Goal: Task Accomplishment & Management: Manage account settings

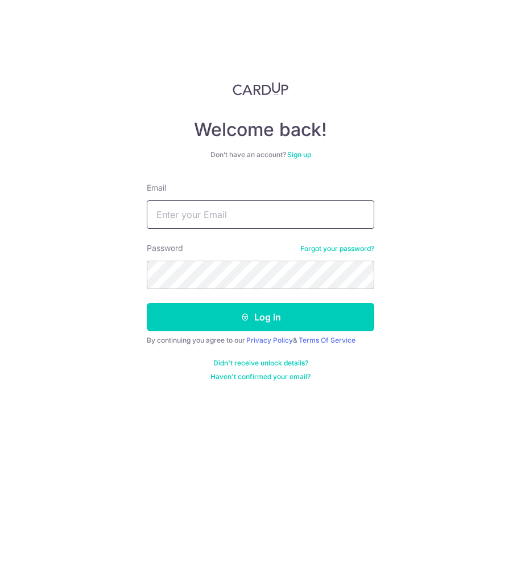
type input "[EMAIL_ADDRESS][DOMAIN_NAME]"
click at [200, 318] on button "Log in" at bounding box center [261, 317] width 228 height 28
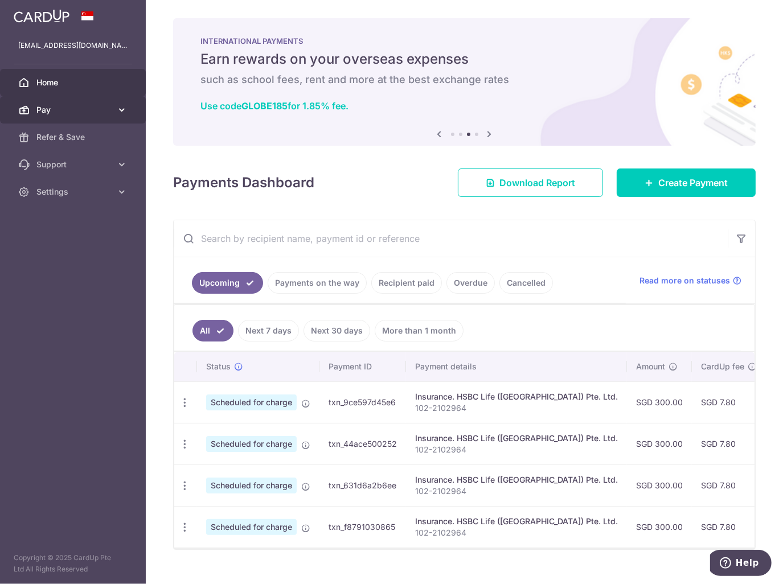
click at [89, 116] on link "Pay" at bounding box center [73, 109] width 146 height 27
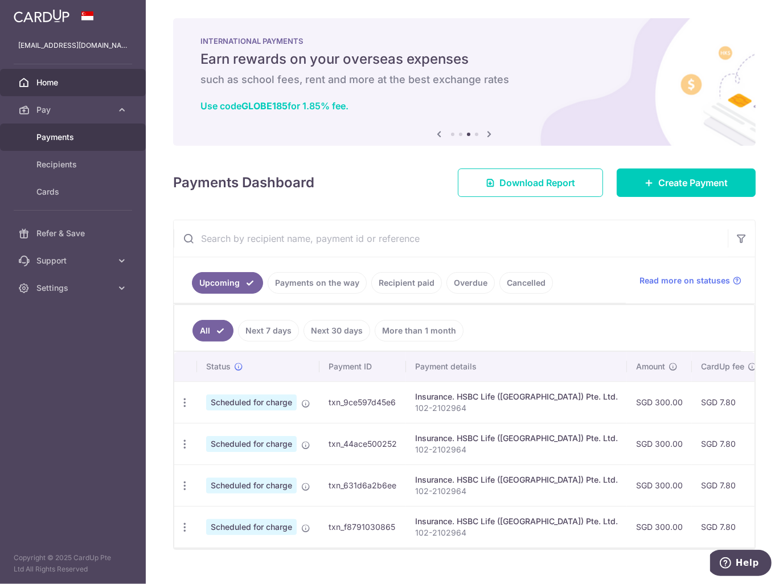
click at [73, 130] on link "Payments" at bounding box center [73, 137] width 146 height 27
